Goal: Task Accomplishment & Management: Manage account settings

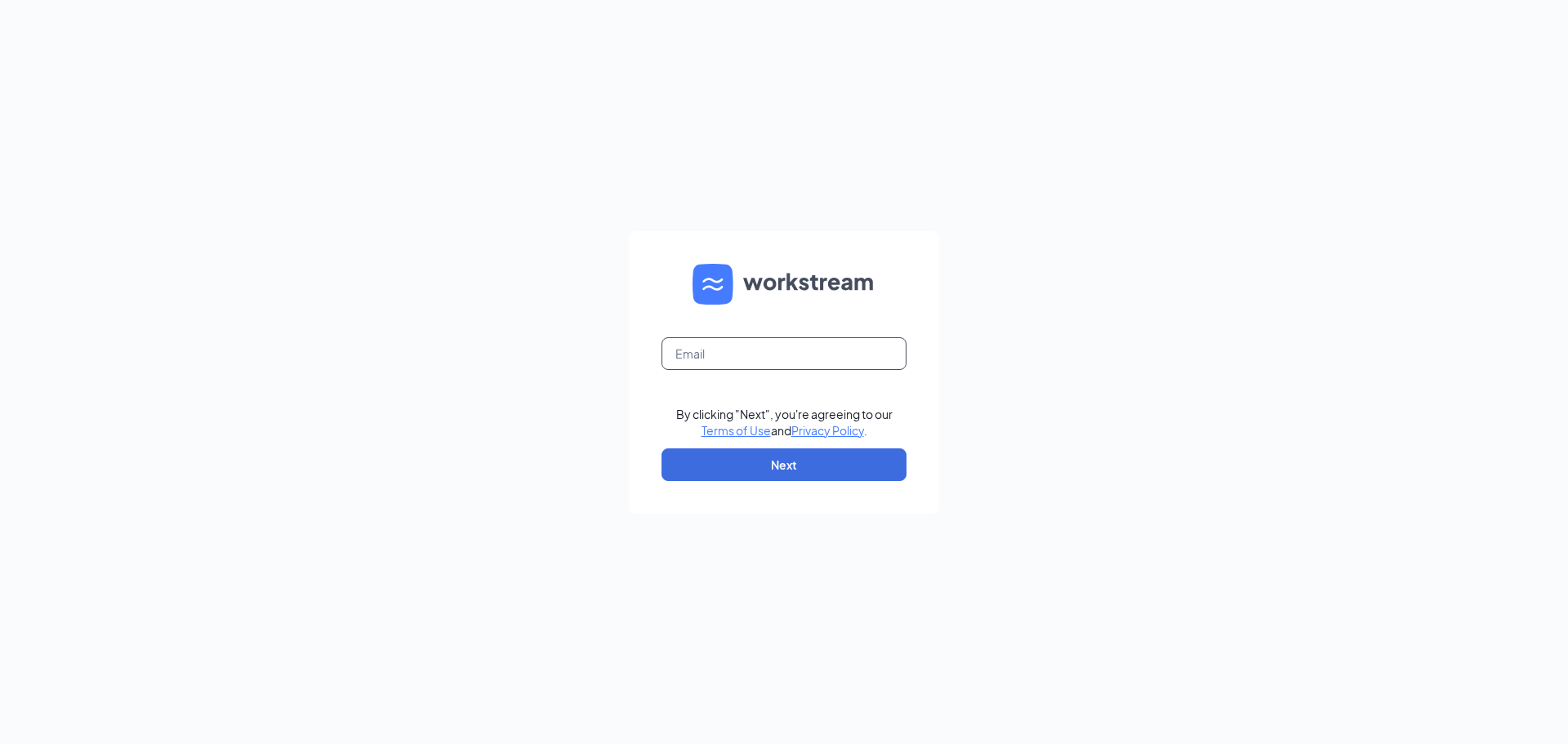
click at [751, 369] on input "text" at bounding box center [784, 354] width 245 height 33
type input "gmsebring@bleedblue.net"
click at [776, 462] on button "Next" at bounding box center [784, 465] width 245 height 33
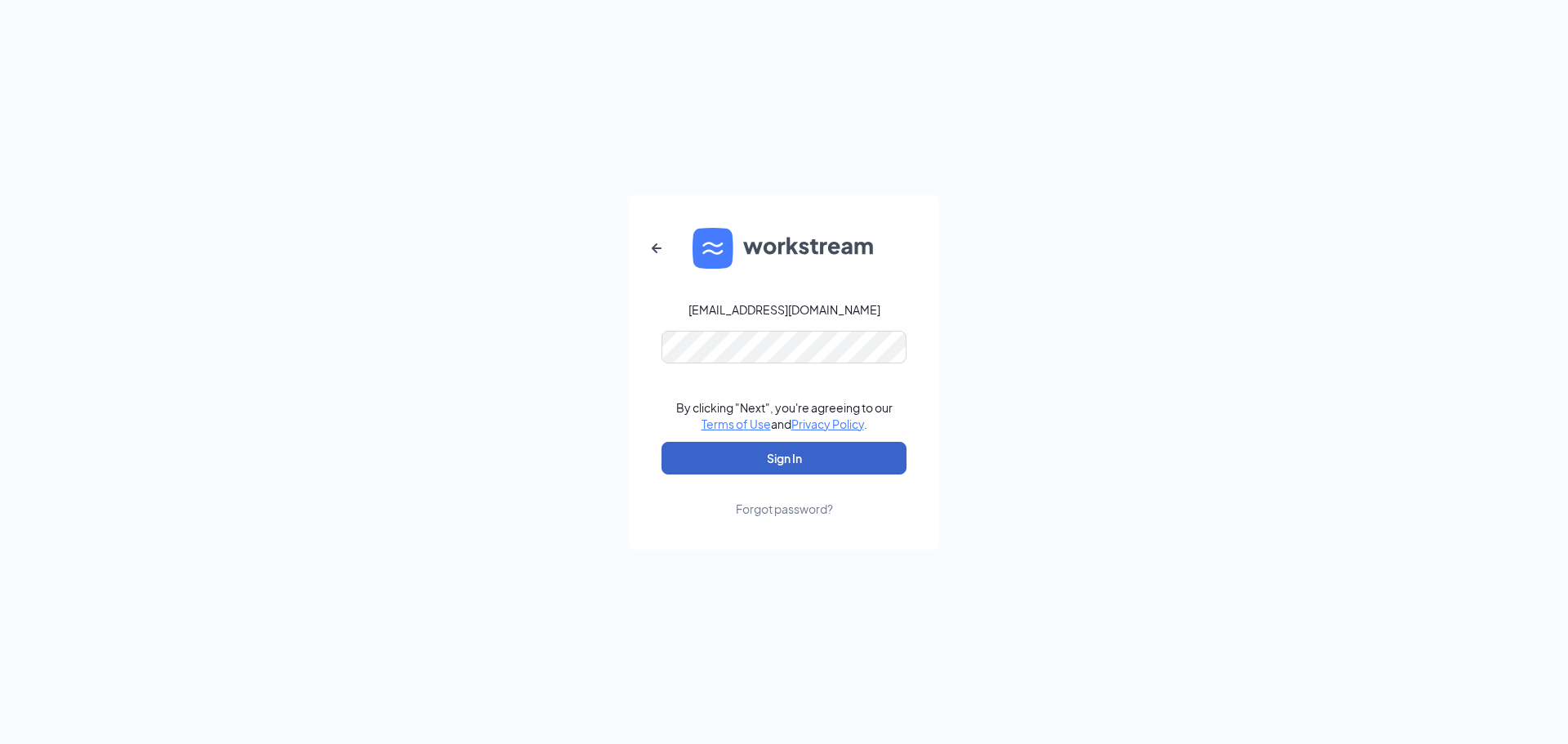
click at [757, 456] on button "Sign In" at bounding box center [784, 458] width 245 height 33
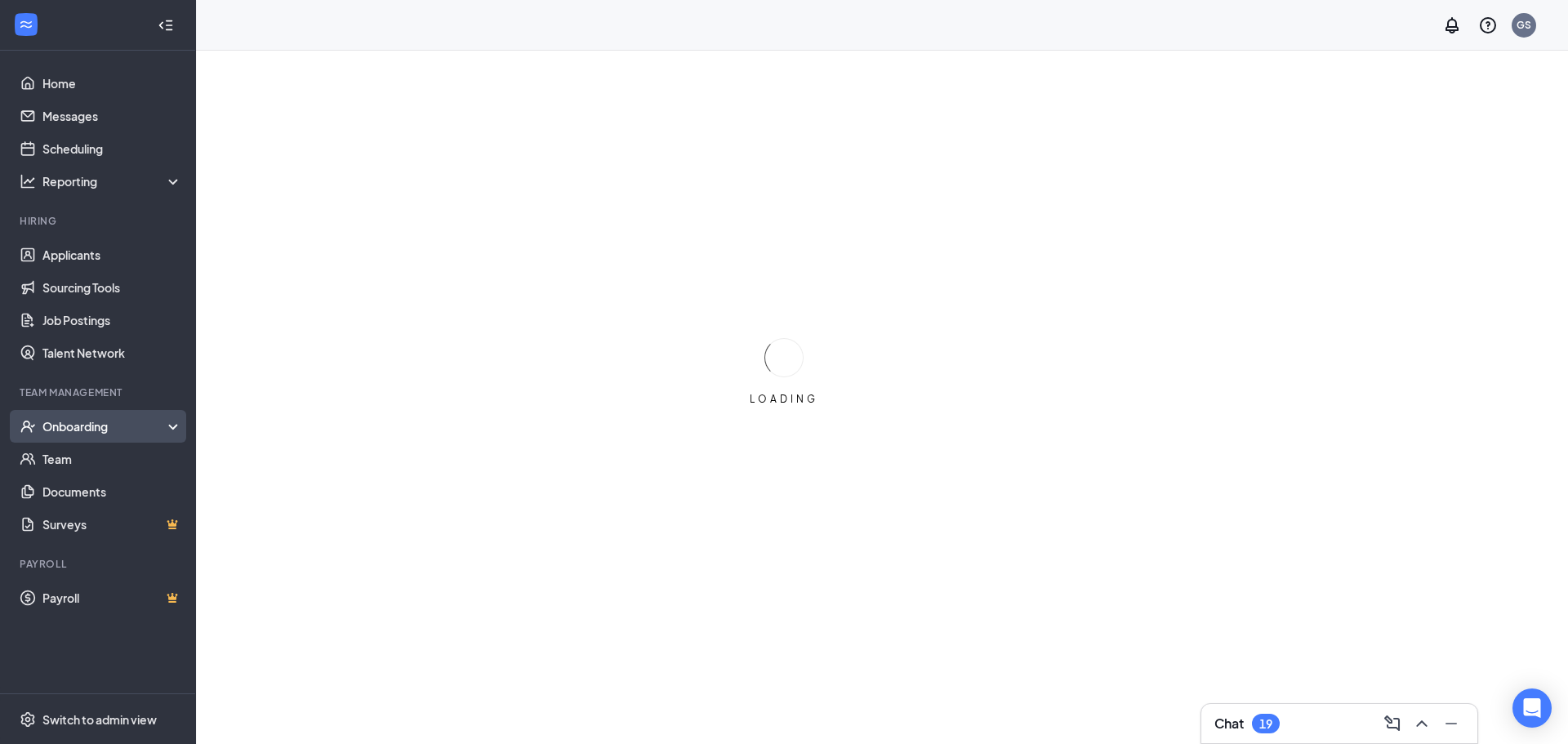
click at [67, 419] on div "Onboarding" at bounding box center [105, 426] width 126 height 16
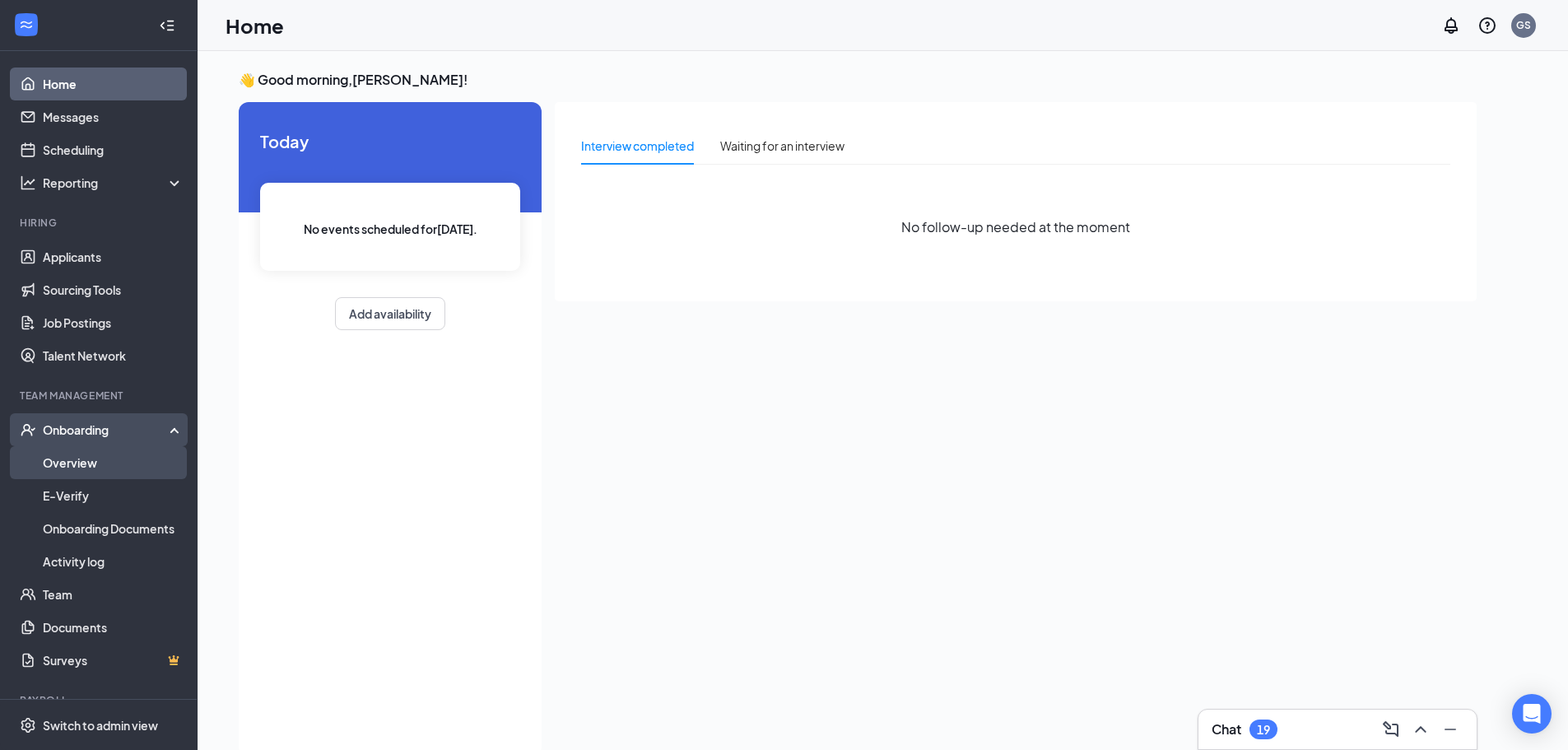
click at [105, 464] on link "Overview" at bounding box center [113, 463] width 141 height 33
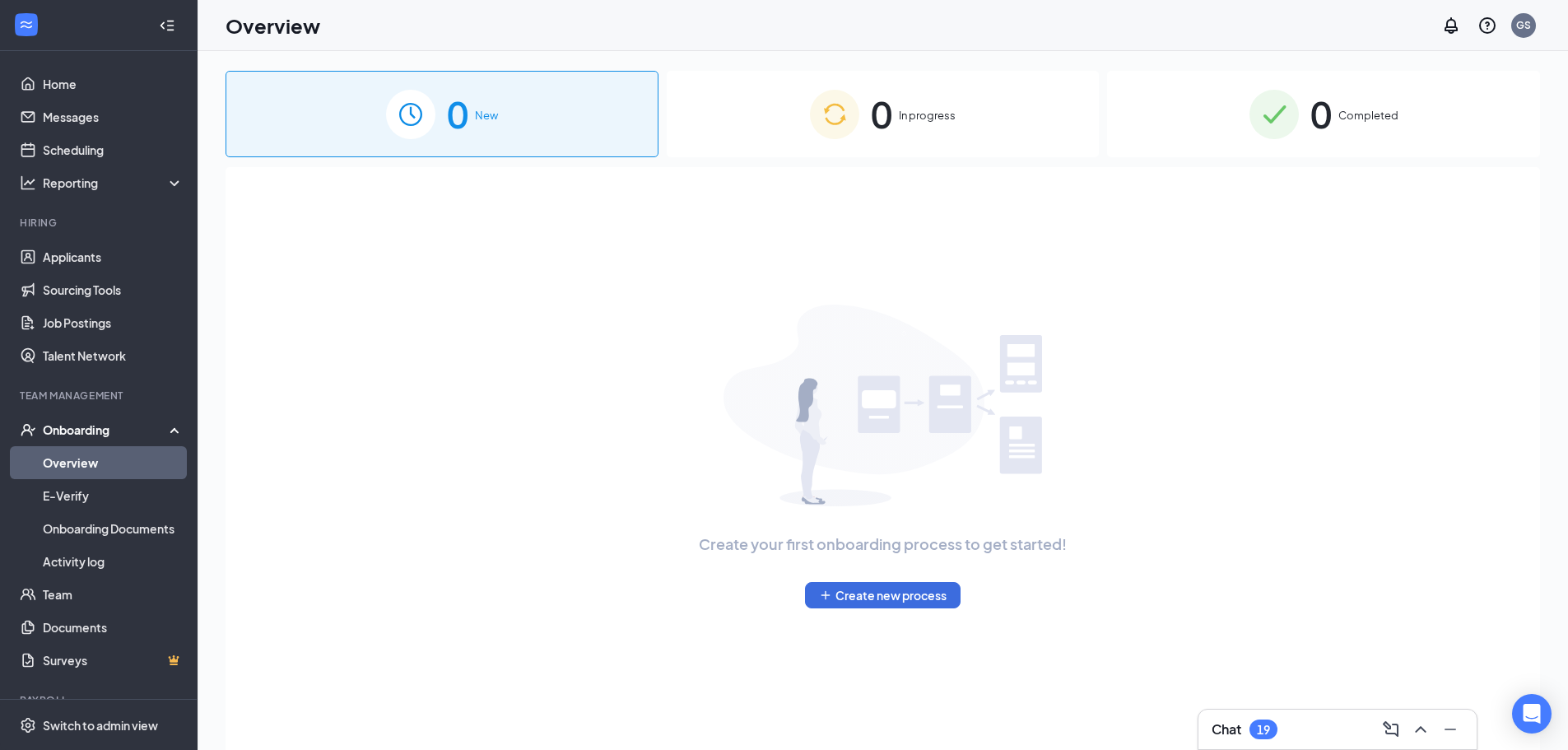
click at [906, 124] on div "0 In progress" at bounding box center [884, 114] width 433 height 86
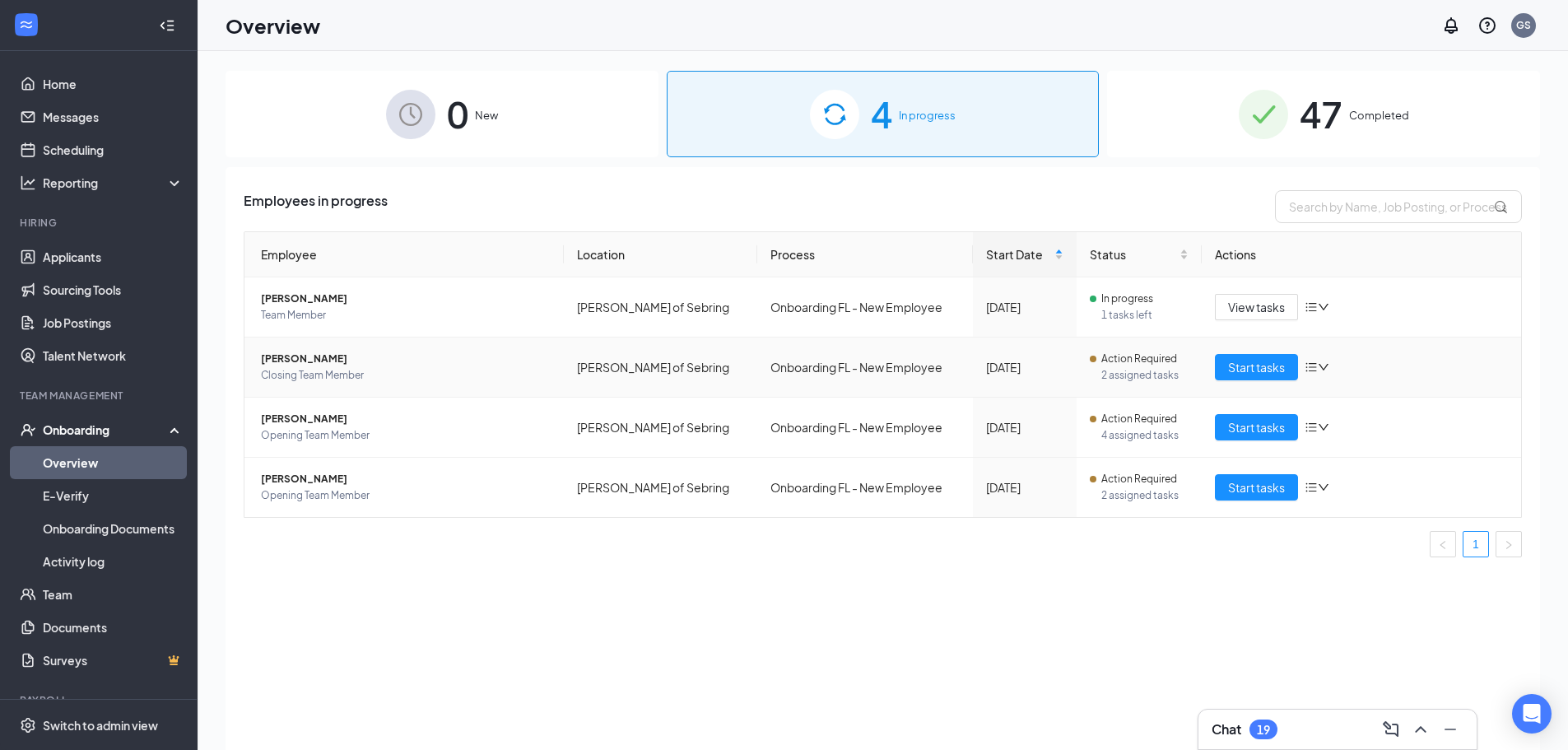
click at [357, 367] on span "Closing Team Member" at bounding box center [406, 375] width 290 height 16
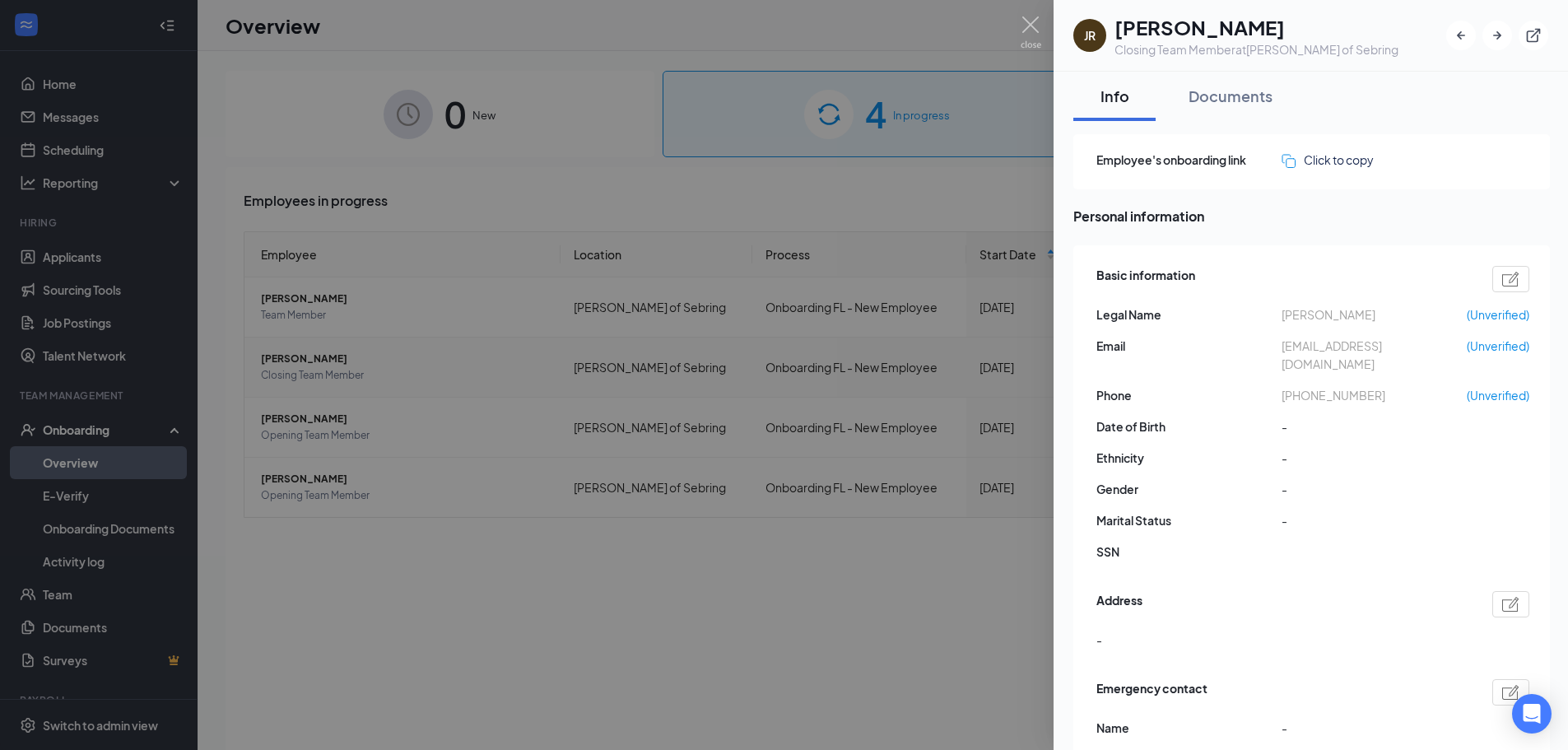
click at [704, 207] on div at bounding box center [784, 375] width 1568 height 750
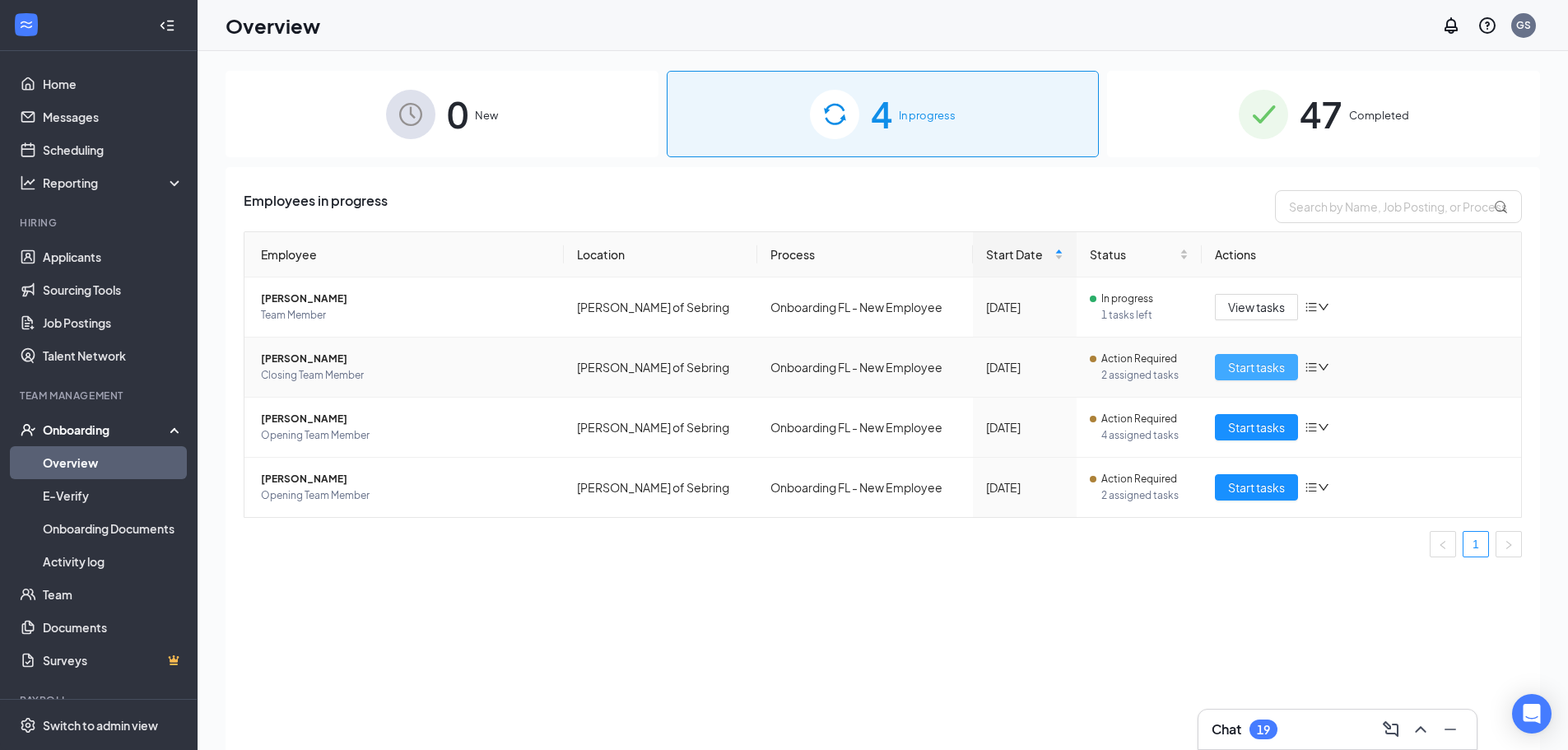
click at [1282, 365] on span "Start tasks" at bounding box center [1256, 367] width 57 height 18
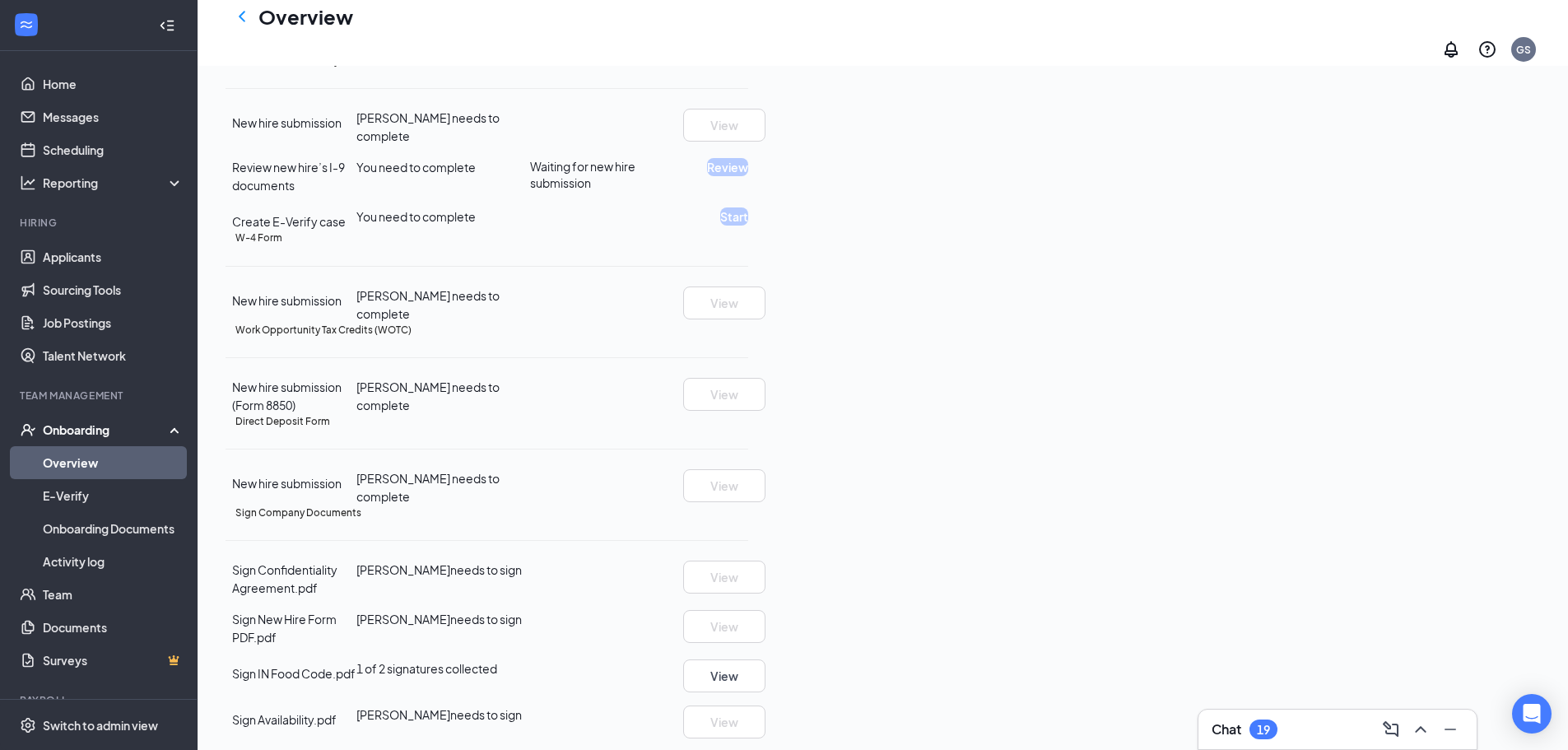
scroll to position [247, 0]
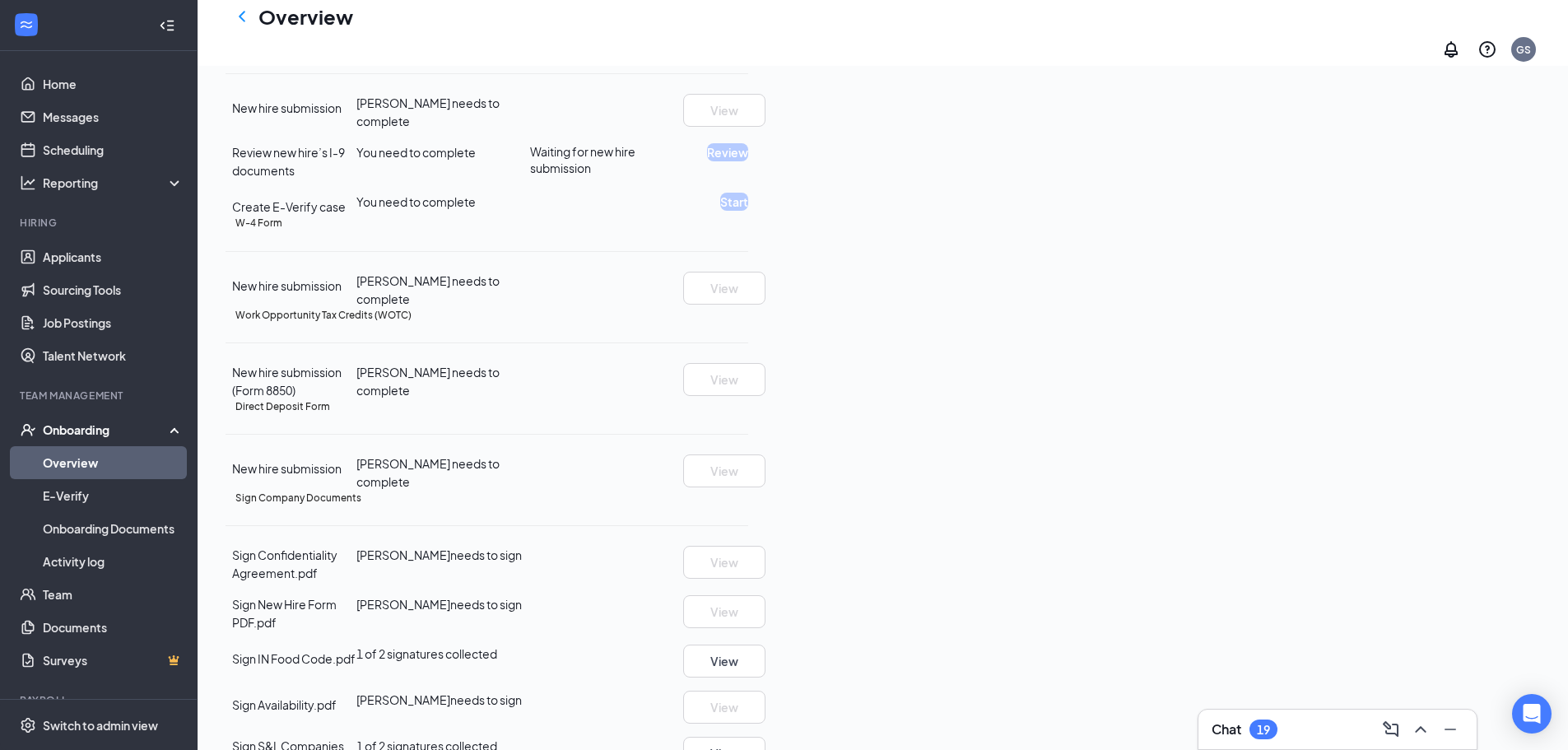
click at [749, 46] on icon "Ellipses" at bounding box center [749, 46] width 0 height 0
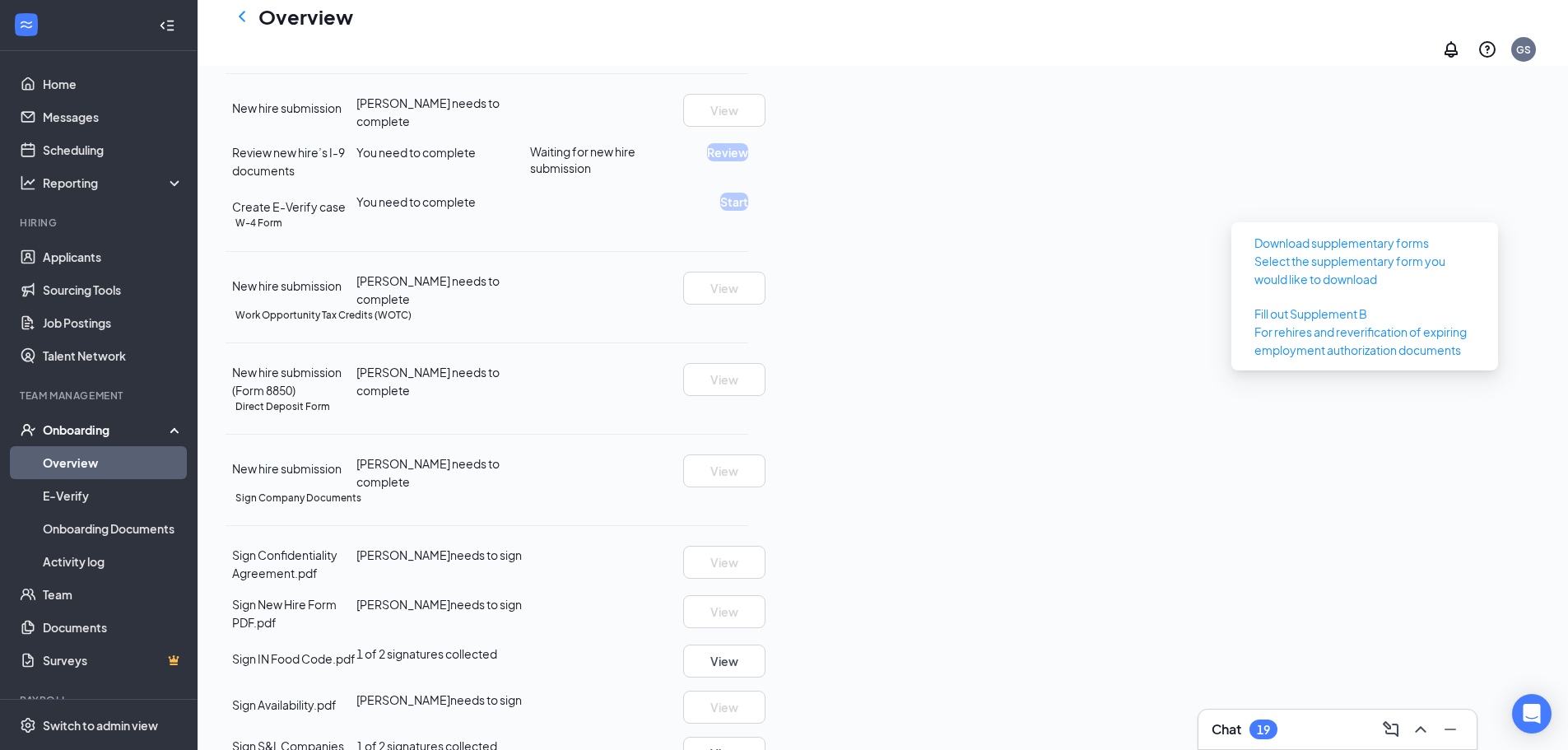
click at [749, 46] on icon "Ellipses" at bounding box center [749, 46] width 0 height 0
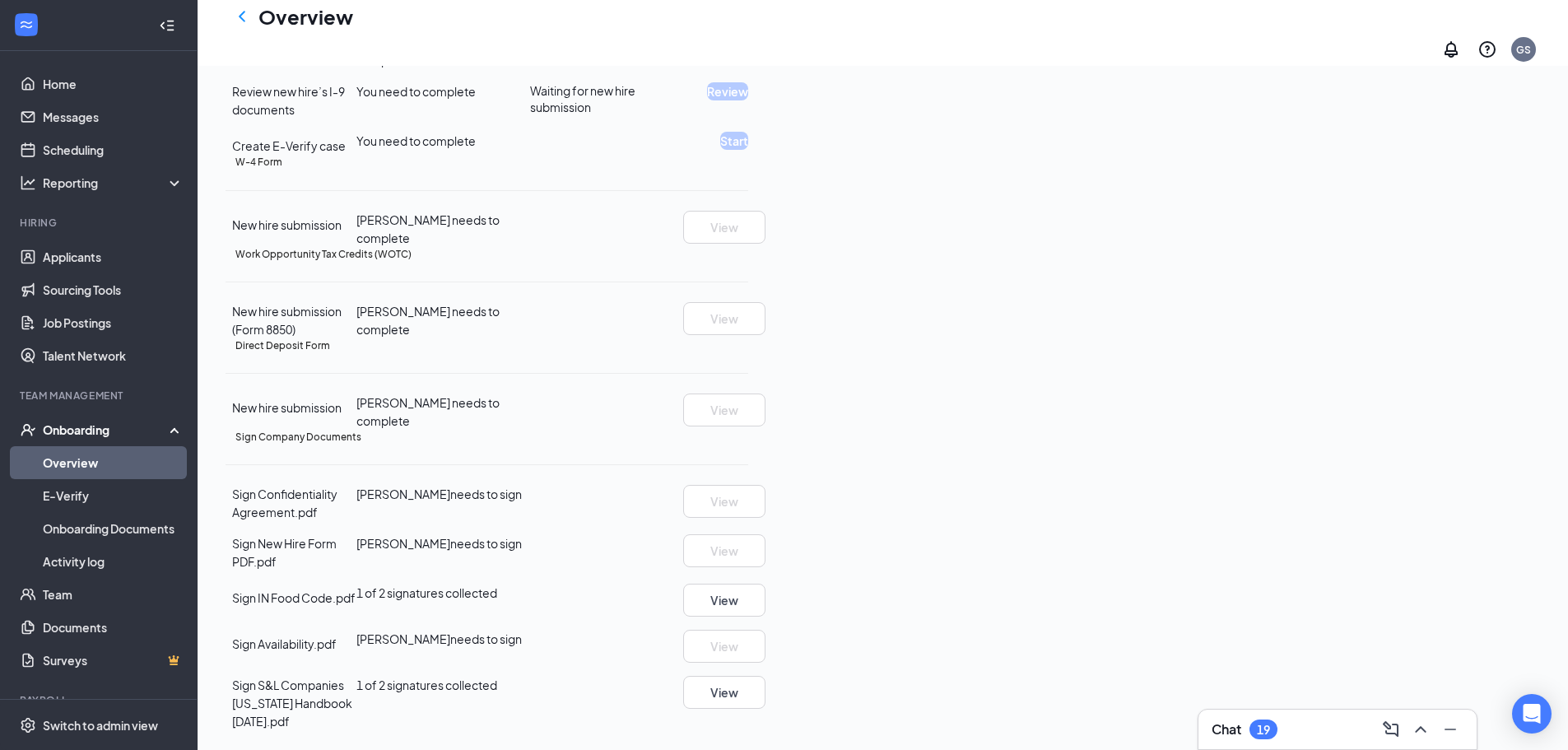
scroll to position [563, 0]
click at [766, 606] on button "View" at bounding box center [725, 600] width 82 height 33
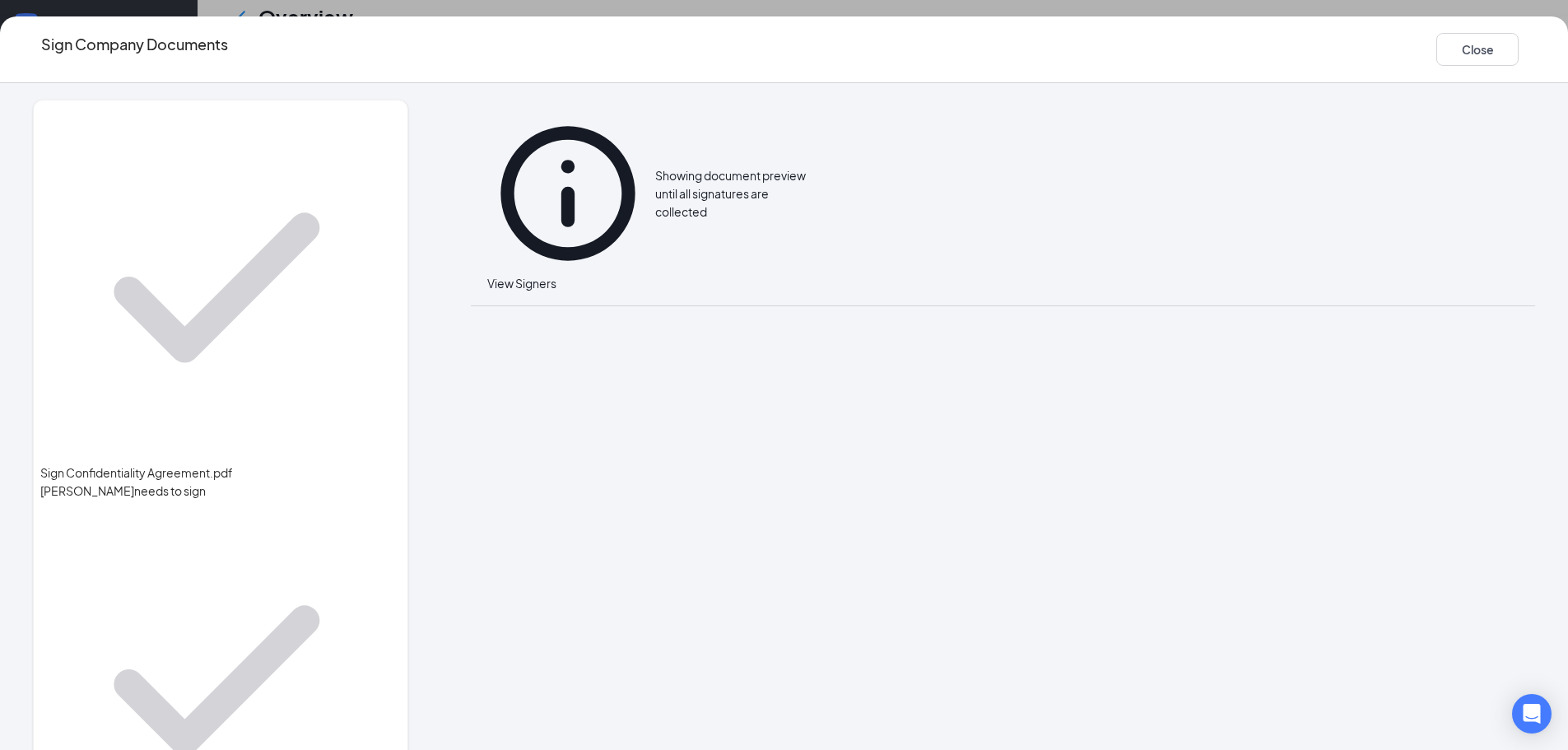
scroll to position [481, 0]
click at [1436, 49] on button "Close" at bounding box center [1477, 49] width 82 height 33
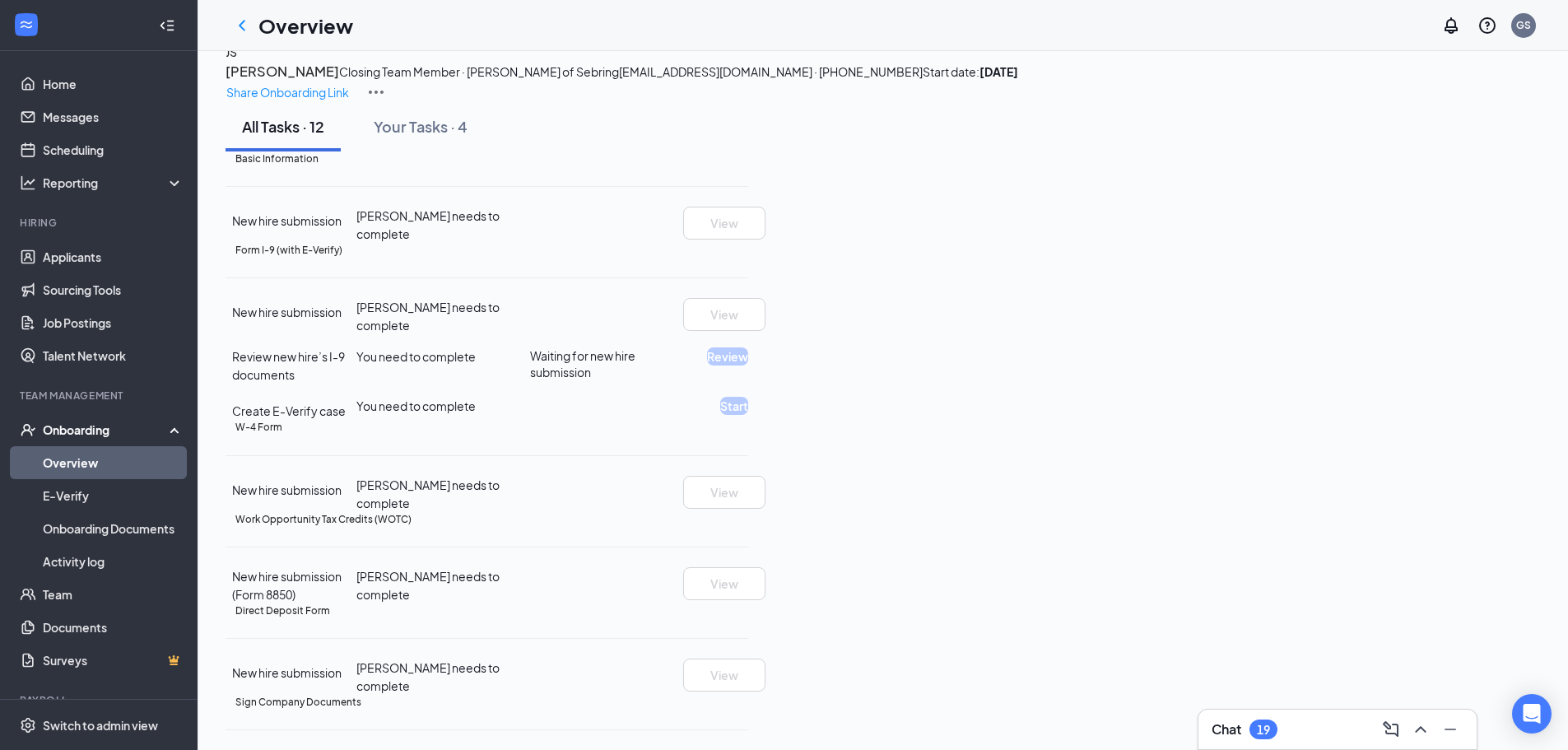
scroll to position [0, 0]
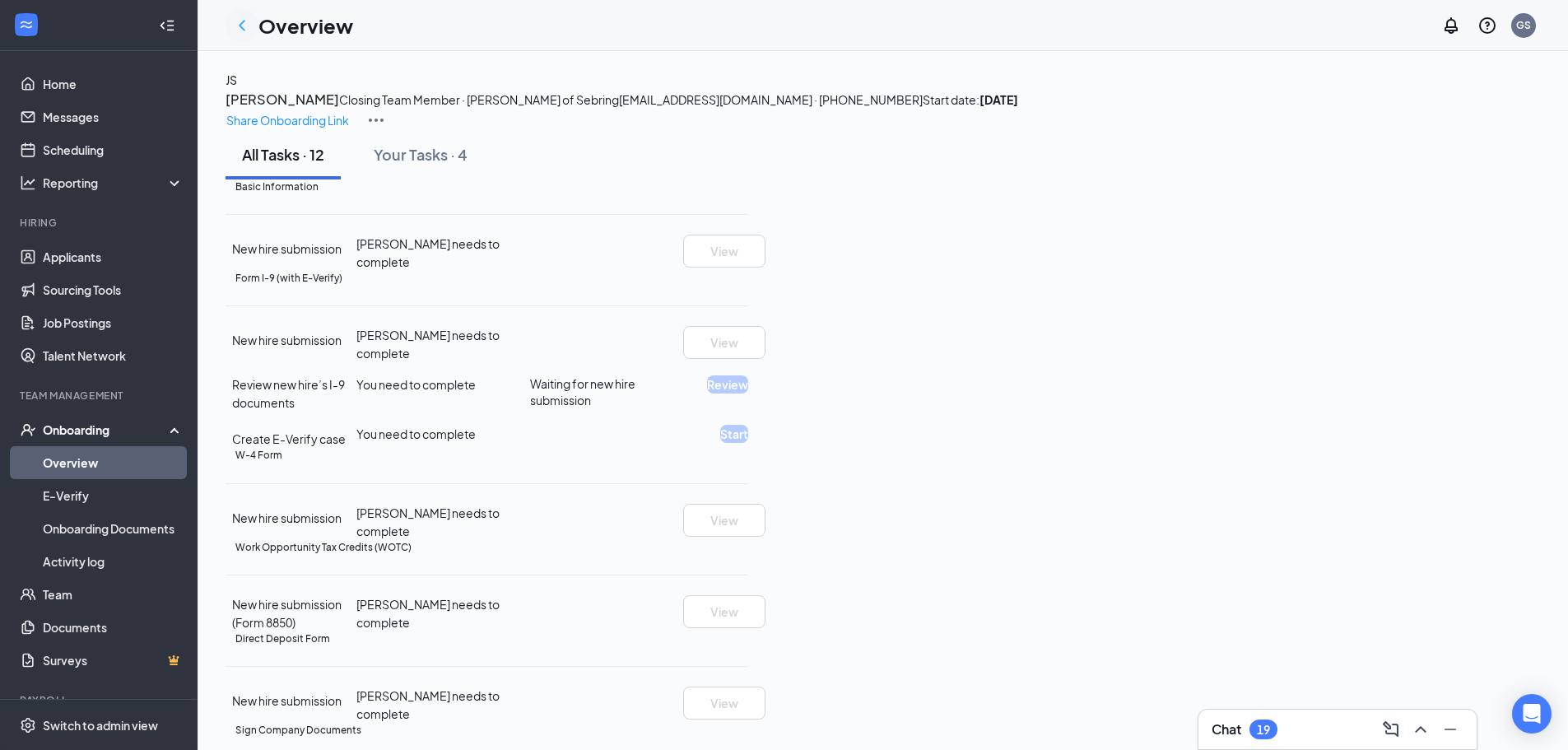
click at [236, 22] on icon "ChevronLeft" at bounding box center [242, 26] width 20 height 20
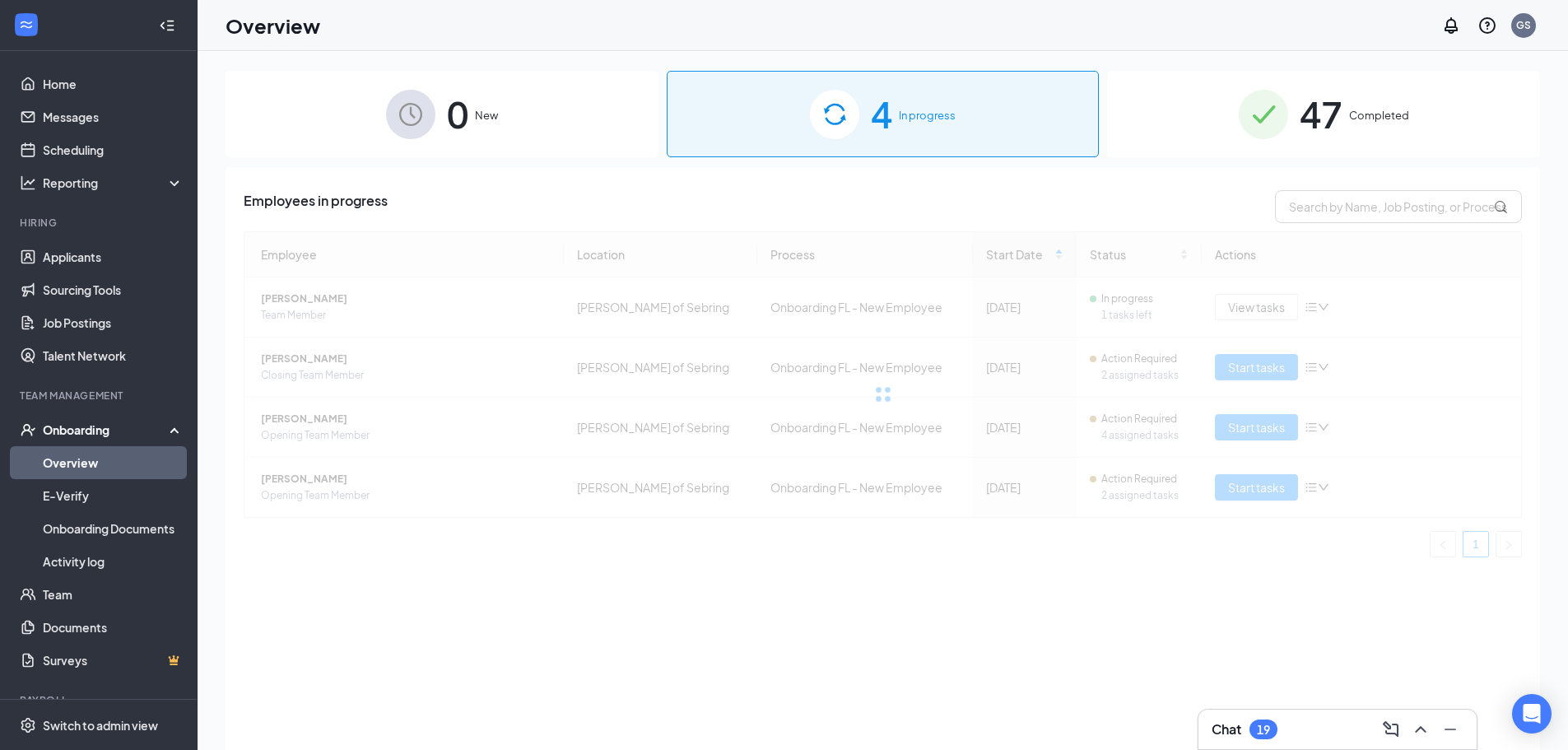
click at [1222, 112] on div "47 Completed" at bounding box center [1324, 114] width 433 height 86
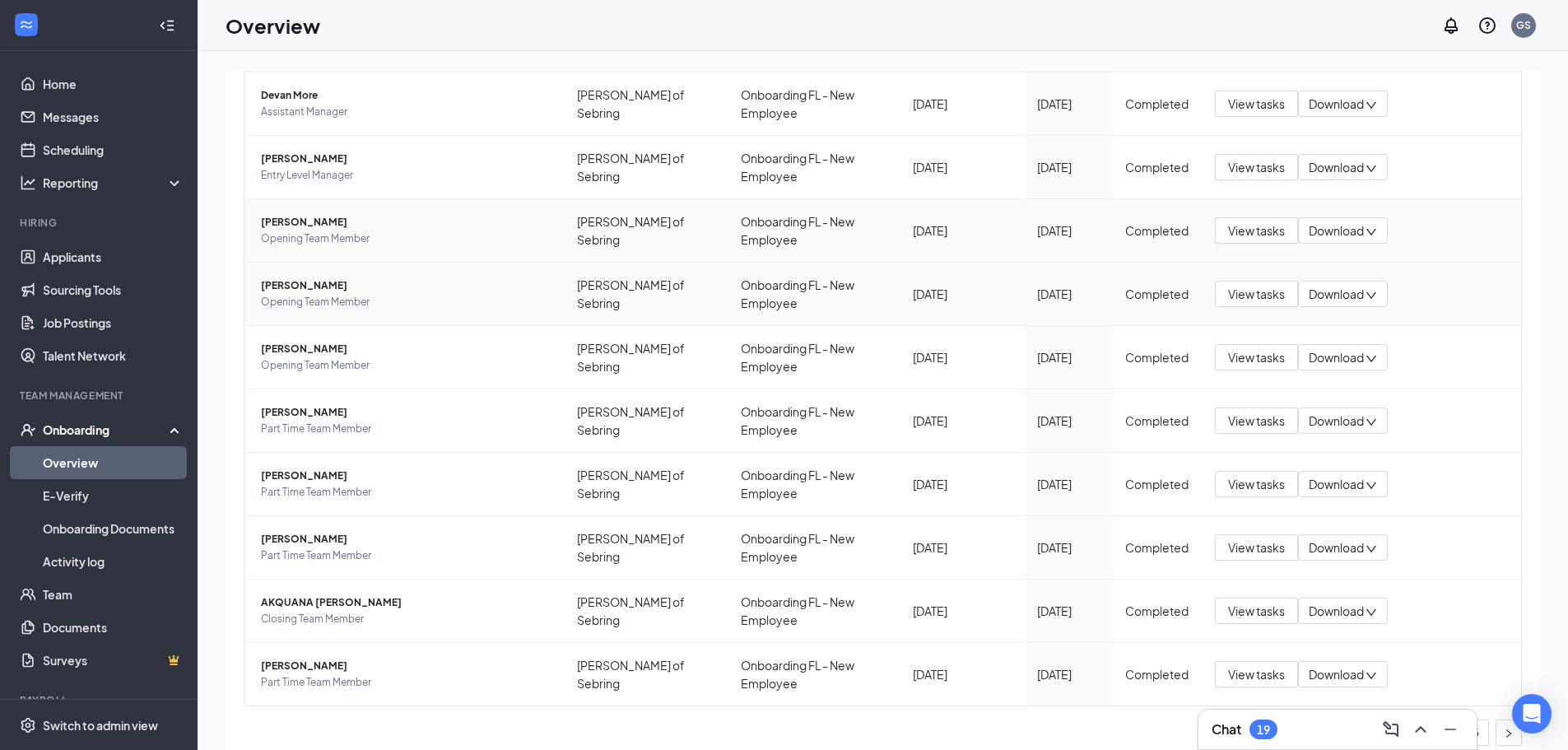
scroll to position [236, 0]
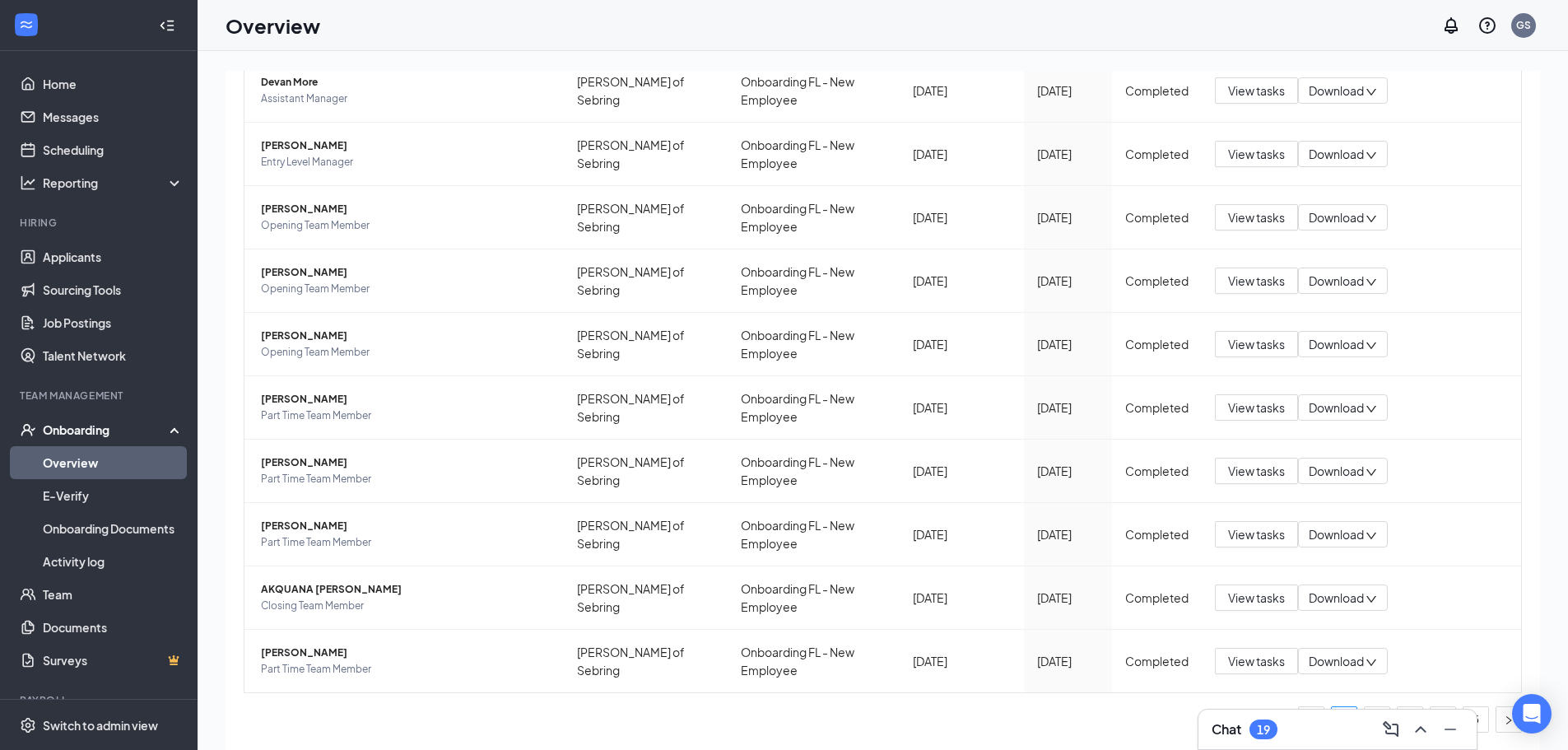
click at [717, 0] on html "Home Messages Scheduling Reporting Hiring Applicants Sourcing Tools Job Posting…" at bounding box center [784, 375] width 1568 height 750
